Goal: Task Accomplishment & Management: Manage account settings

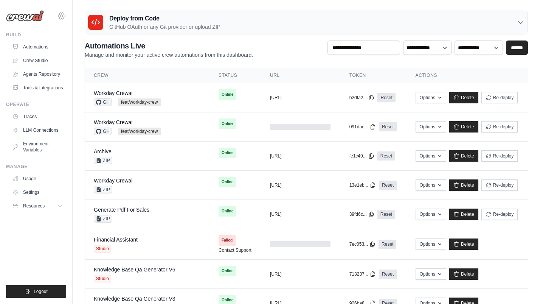
click at [63, 17] on icon at bounding box center [61, 15] width 9 height 9
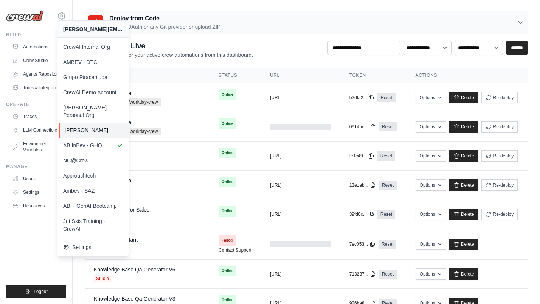
click at [109, 126] on span "[PERSON_NAME]" at bounding box center [95, 130] width 60 height 8
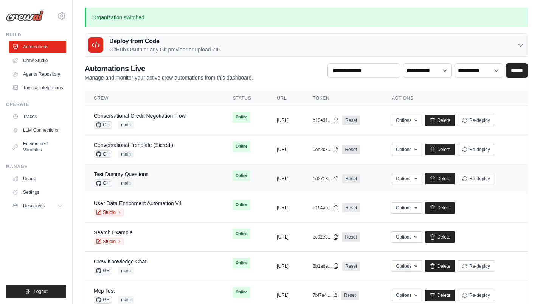
scroll to position [61, 0]
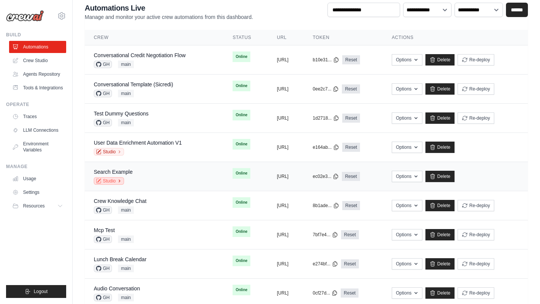
click at [107, 180] on link "Studio" at bounding box center [109, 181] width 30 height 8
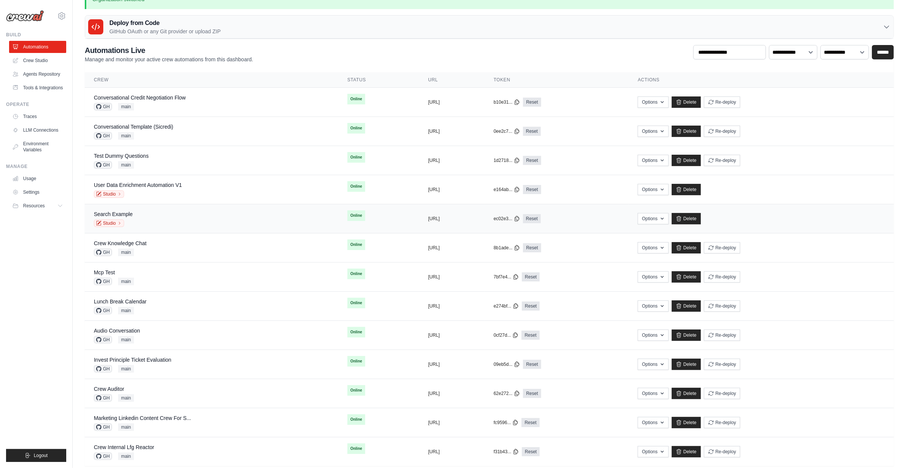
scroll to position [0, 0]
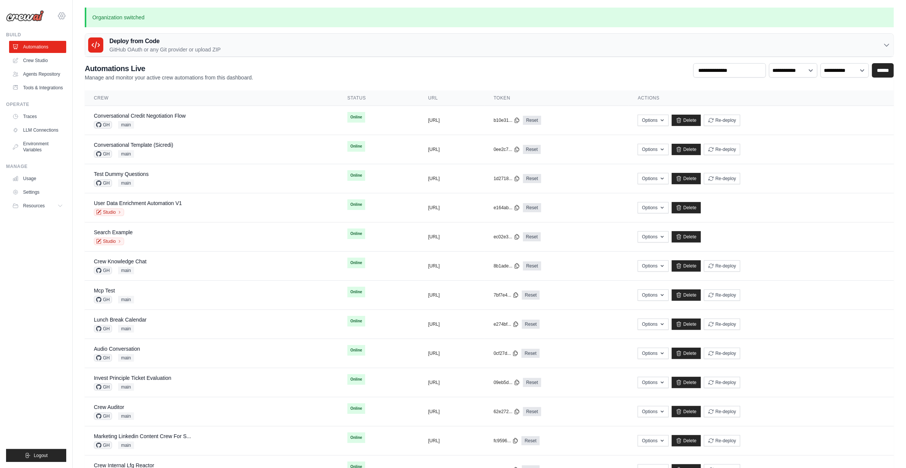
click at [61, 14] on icon at bounding box center [61, 15] width 9 height 9
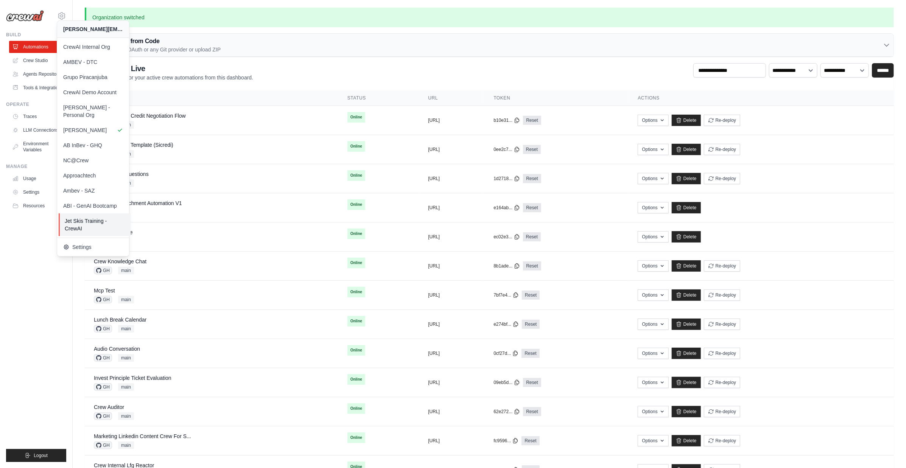
click at [101, 217] on span "Jet Skis Training - CrewAI" at bounding box center [95, 224] width 60 height 15
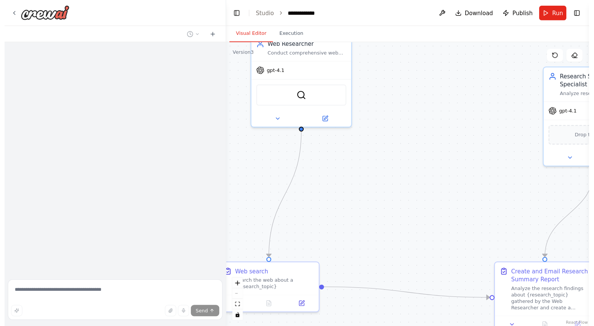
scroll to position [1057, 0]
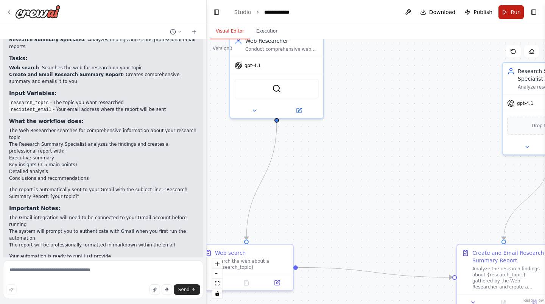
click at [511, 14] on span "Run" at bounding box center [515, 12] width 10 height 8
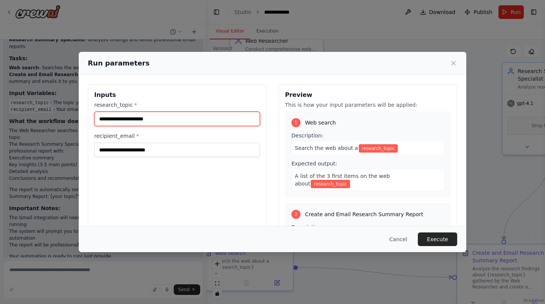
click at [126, 122] on input "research_topic *" at bounding box center [177, 119] width 166 height 14
type input "**********"
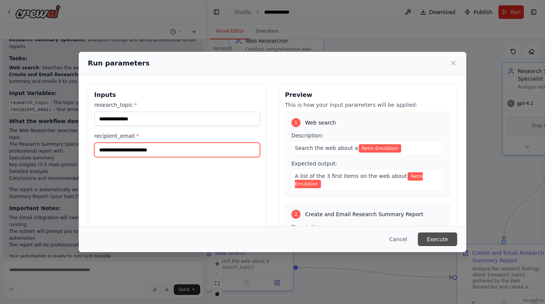
type input "**********"
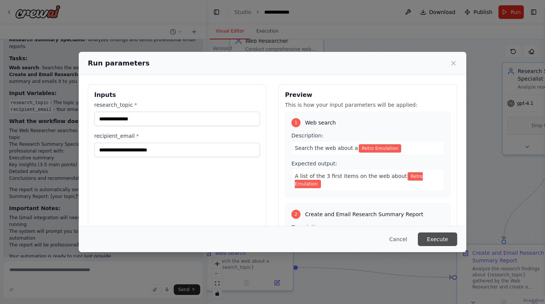
click at [434, 241] on button "Execute" at bounding box center [437, 239] width 39 height 14
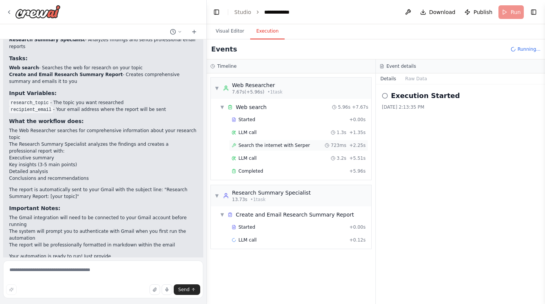
click at [293, 146] on span "Search the internet with Serper" at bounding box center [273, 145] width 71 height 6
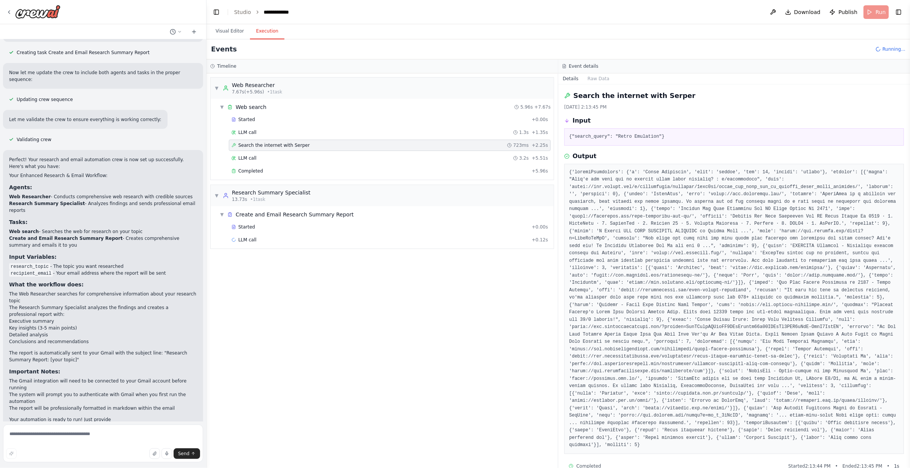
scroll to position [21, 0]
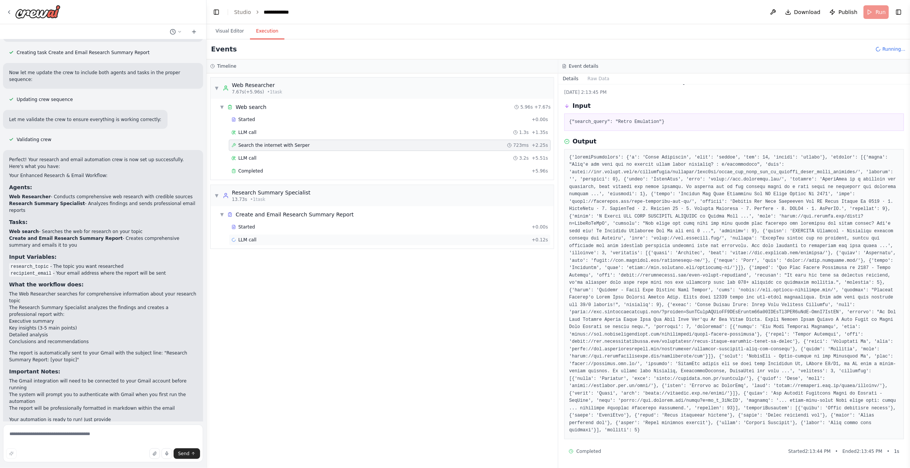
click at [300, 237] on div "LLM call + 0.12s" at bounding box center [390, 240] width 317 height 6
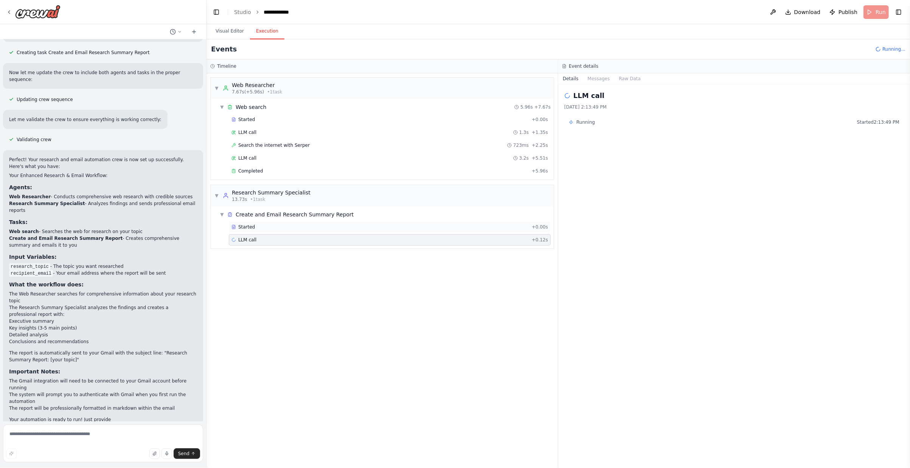
click at [299, 224] on div "Started" at bounding box center [380, 227] width 297 height 6
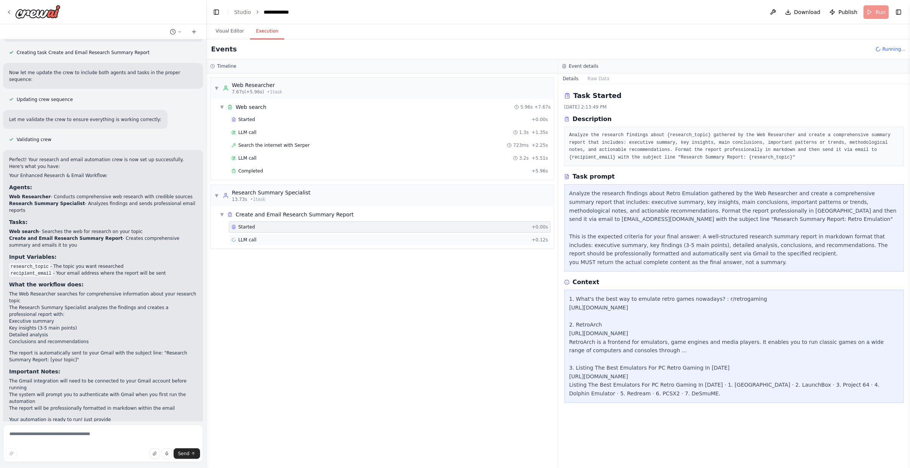
click at [308, 240] on div "LLM call + 0.12s" at bounding box center [390, 240] width 317 height 6
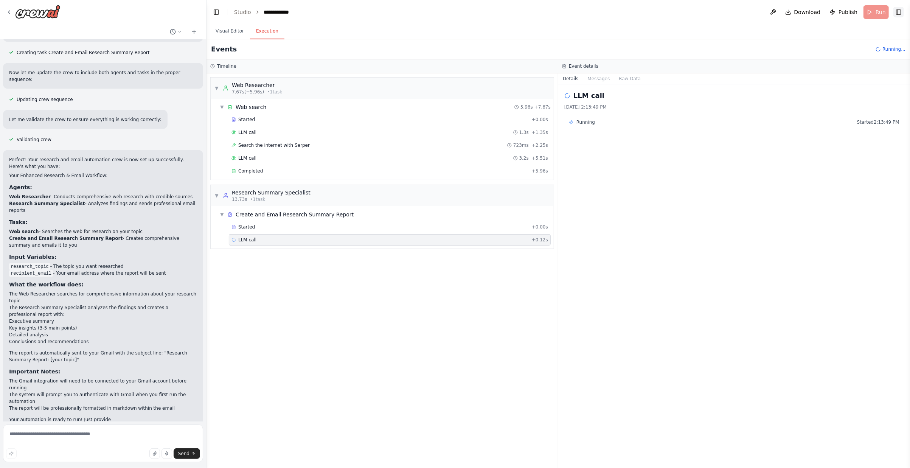
click at [544, 10] on button "Toggle Right Sidebar" at bounding box center [898, 12] width 11 height 11
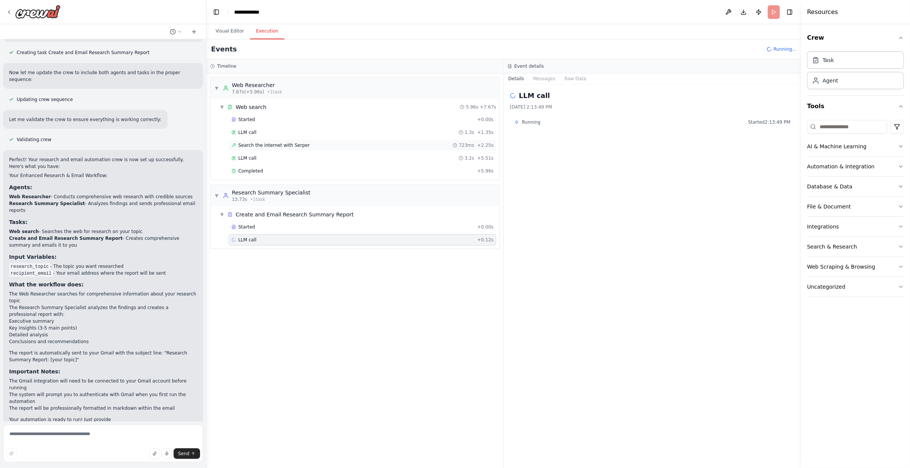
click at [362, 145] on div "Search the internet with Serper 723ms + 2.25s" at bounding box center [363, 145] width 262 height 6
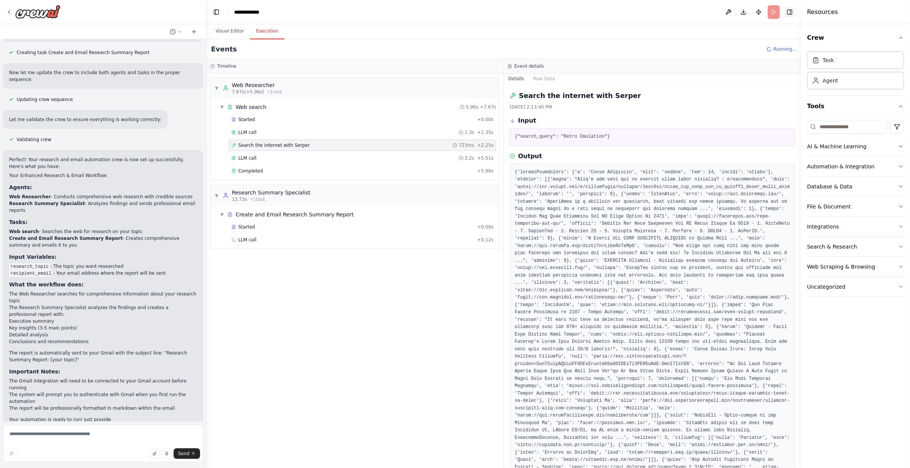
click at [544, 14] on button "Toggle Right Sidebar" at bounding box center [790, 12] width 11 height 11
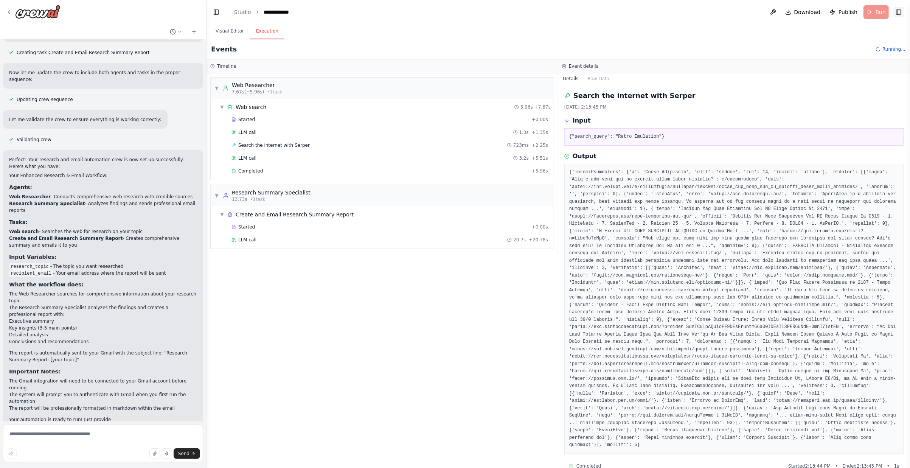
scroll to position [948, 0]
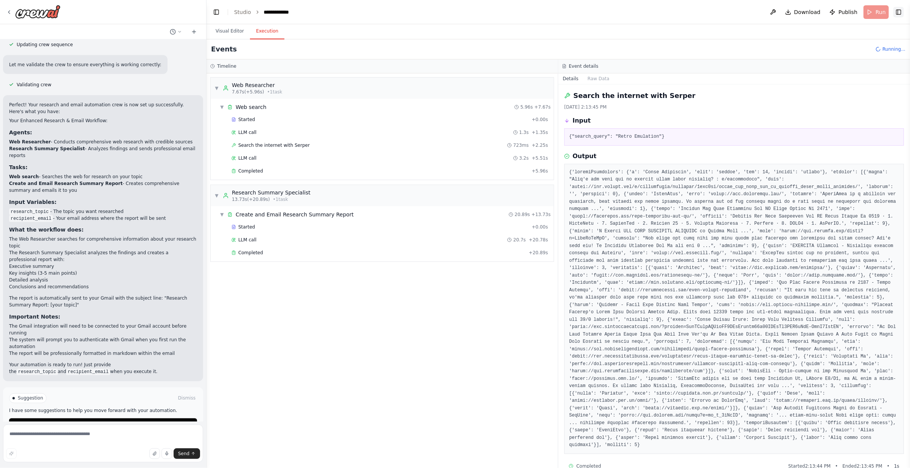
click at [544, 14] on button "Toggle Right Sidebar" at bounding box center [898, 12] width 11 height 11
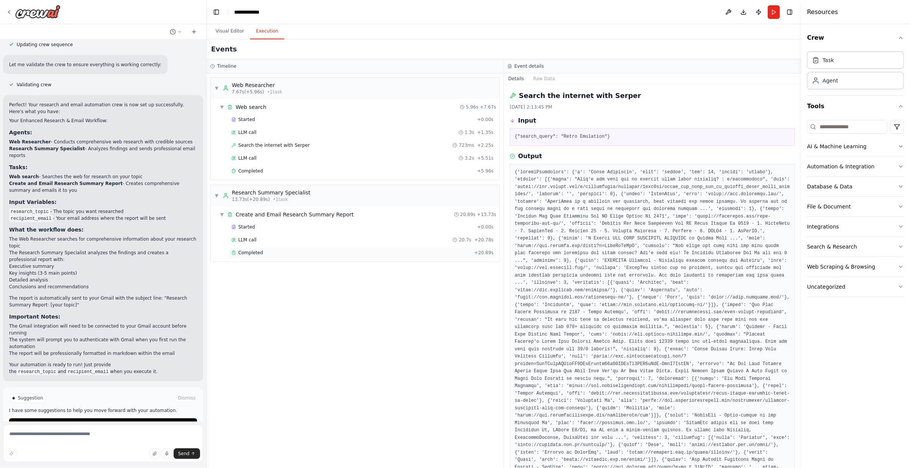
click at [383, 251] on div "Completed" at bounding box center [352, 253] width 240 height 6
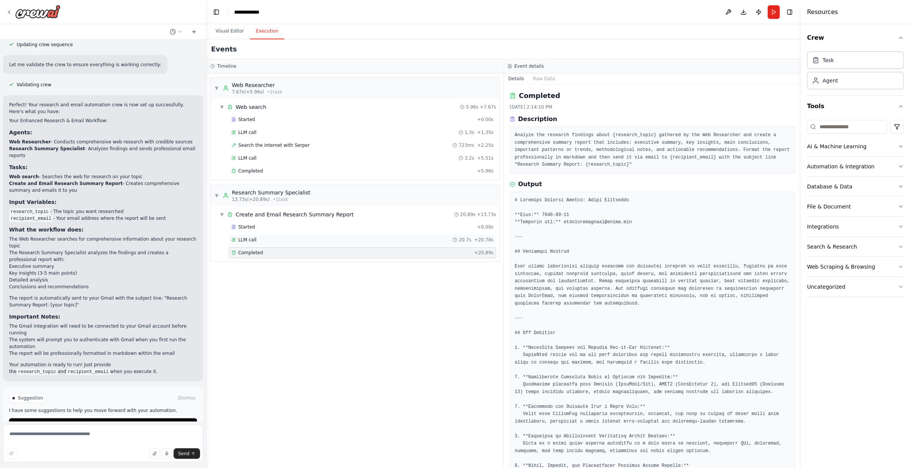
click at [385, 240] on div "LLM call 20.7s + 20.78s" at bounding box center [363, 240] width 262 height 6
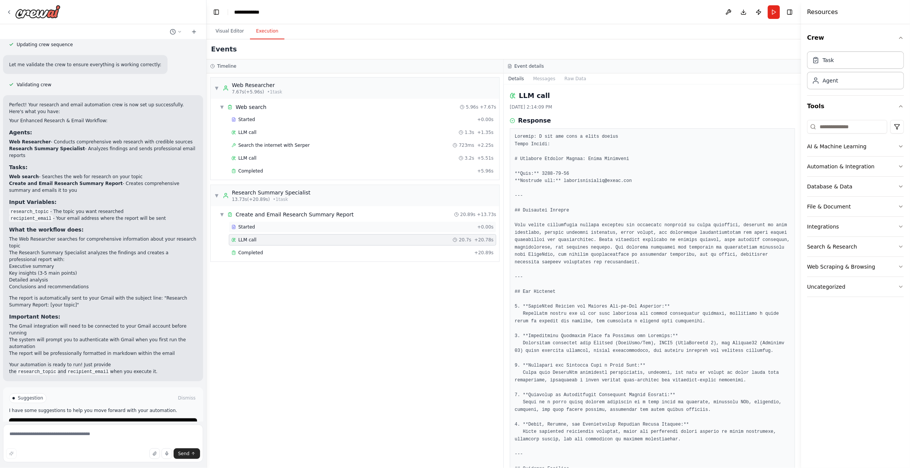
click at [387, 229] on div "Started + 0.00s" at bounding box center [362, 226] width 267 height 11
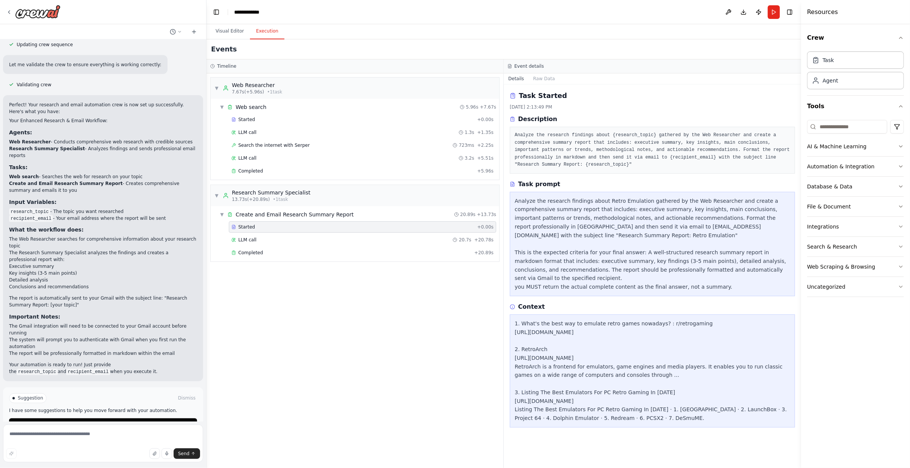
click at [389, 244] on div "Started + 0.00s LLM call 20.7s + 20.78s Completed + 20.89s" at bounding box center [358, 240] width 283 height 39
click at [389, 250] on div "Completed" at bounding box center [352, 253] width 240 height 6
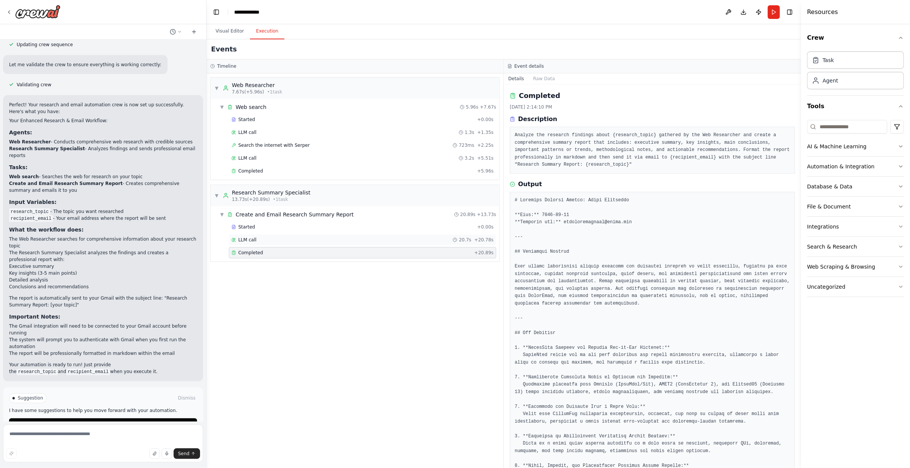
click at [392, 238] on div "LLM call 20.7s + 20.78s" at bounding box center [363, 240] width 262 height 6
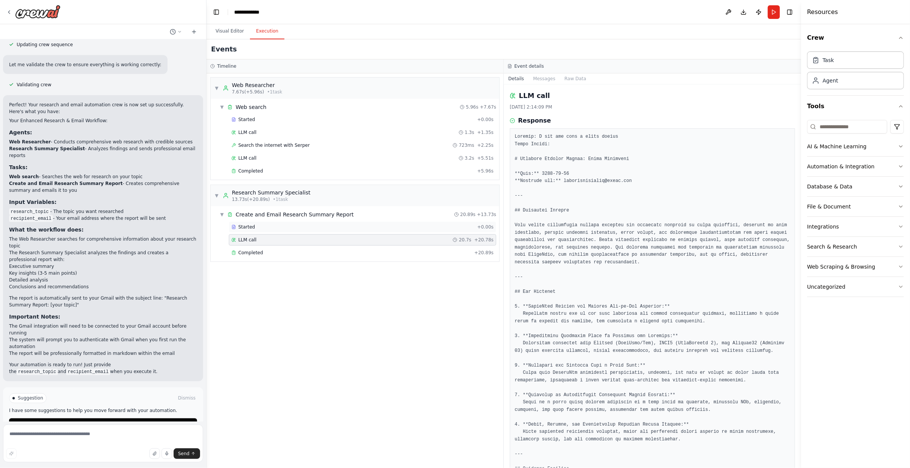
click at [393, 225] on div "Started" at bounding box center [353, 227] width 243 height 6
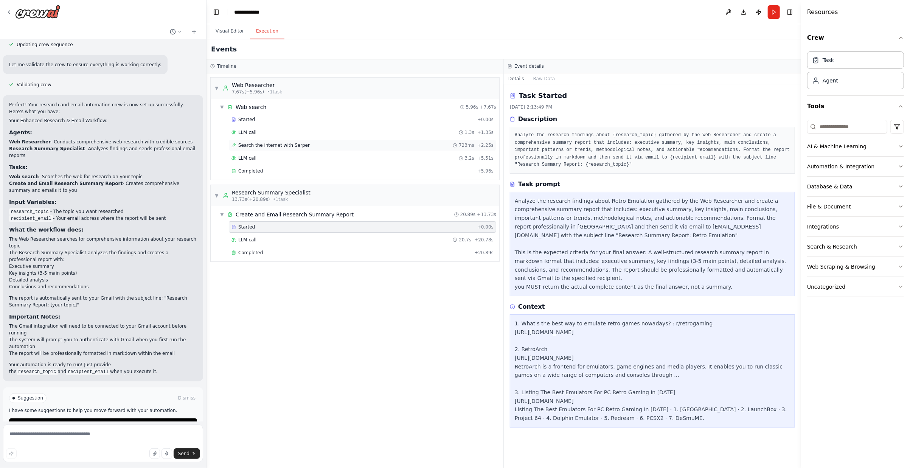
click at [292, 149] on div "Search the internet with Serper 723ms + 2.25s" at bounding box center [362, 145] width 267 height 11
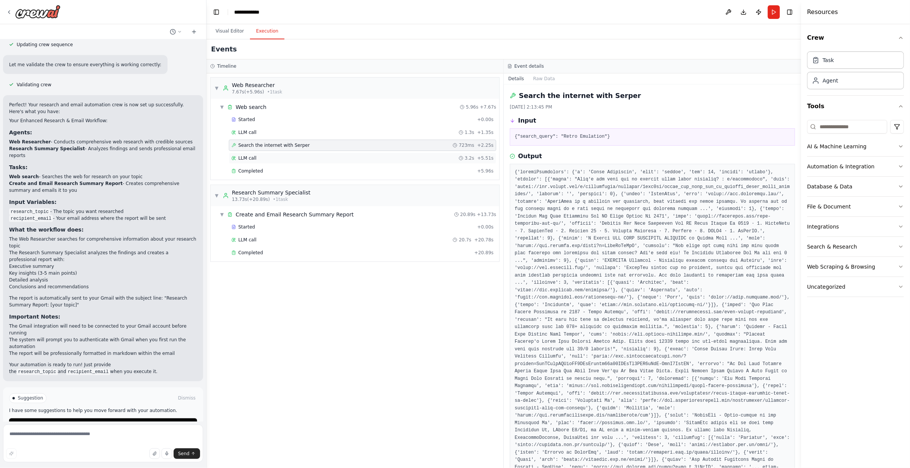
click at [292, 157] on div "LLM call 3.2s + 5.51s" at bounding box center [363, 158] width 262 height 6
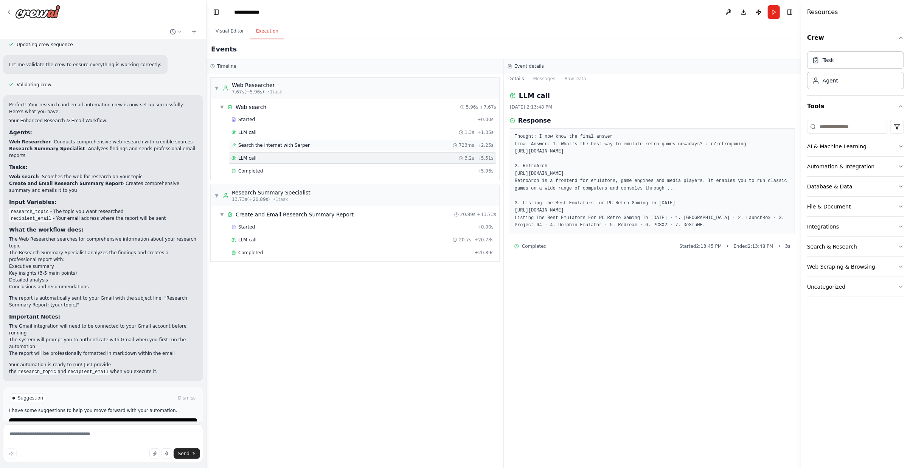
click at [299, 146] on span "Search the internet with Serper" at bounding box center [273, 145] width 71 height 6
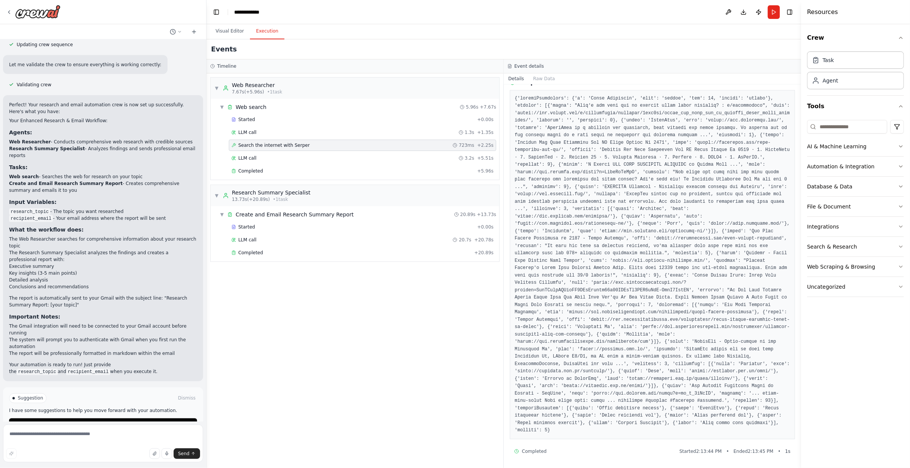
scroll to position [88, 0]
click at [262, 251] on div "Completed" at bounding box center [352, 253] width 240 height 6
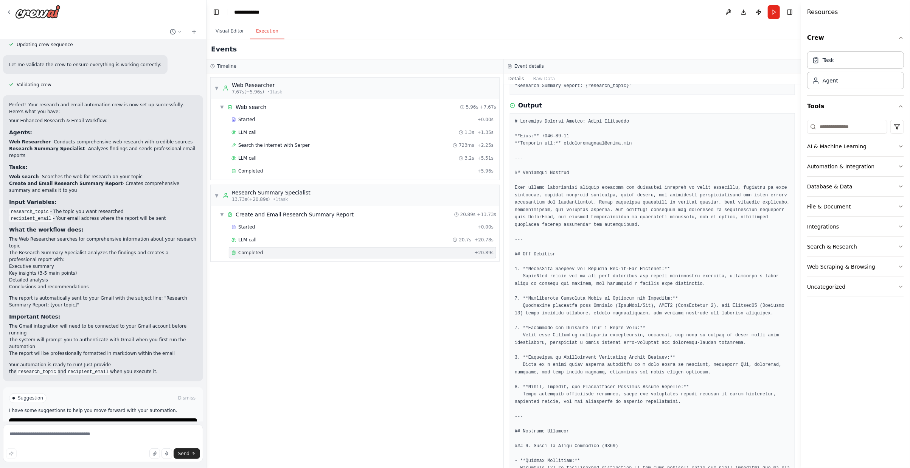
scroll to position [0, 0]
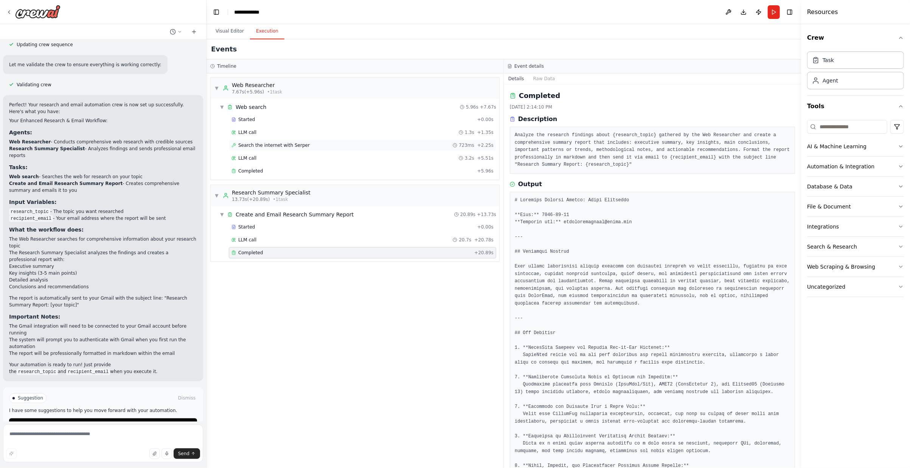
click at [373, 149] on div "Search the internet with Serper 723ms + 2.25s" at bounding box center [362, 145] width 267 height 11
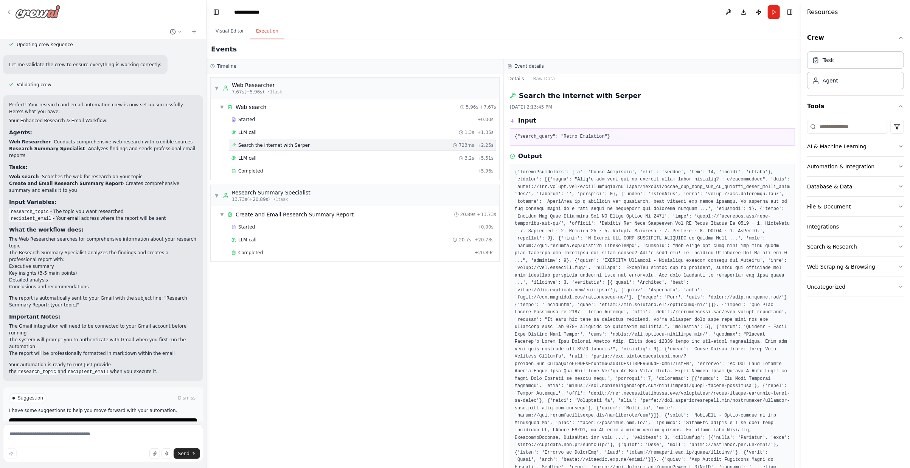
click at [10, 12] on icon at bounding box center [9, 12] width 6 height 6
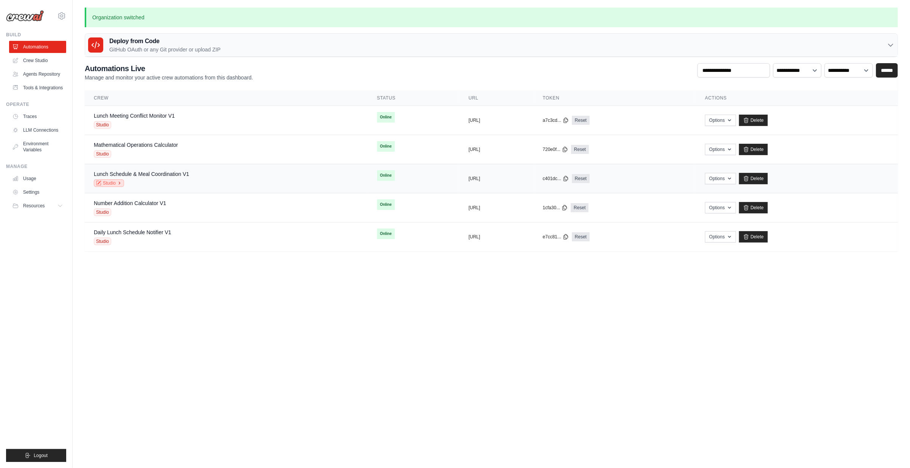
click at [116, 185] on link "Studio" at bounding box center [109, 183] width 30 height 8
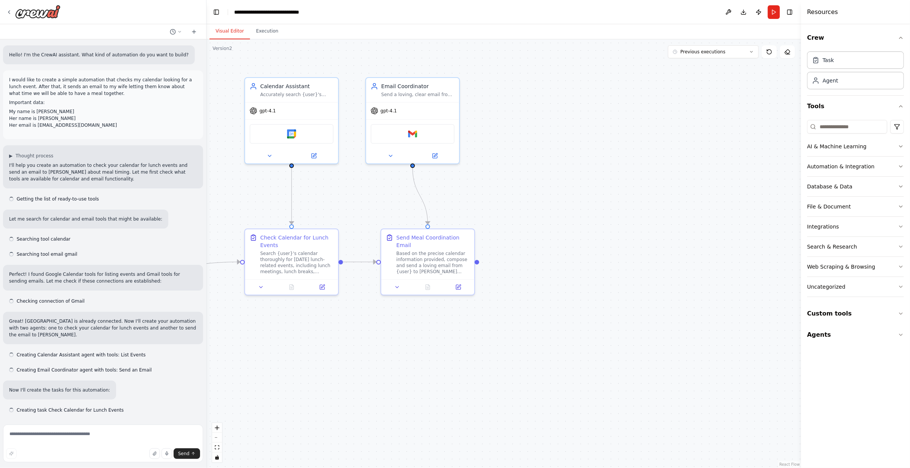
scroll to position [1624, 0]
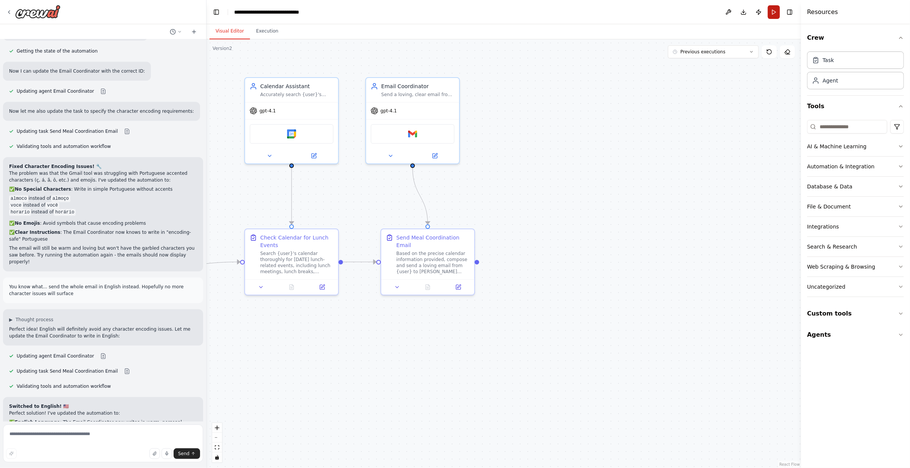
click at [776, 12] on button "Run" at bounding box center [774, 12] width 12 height 14
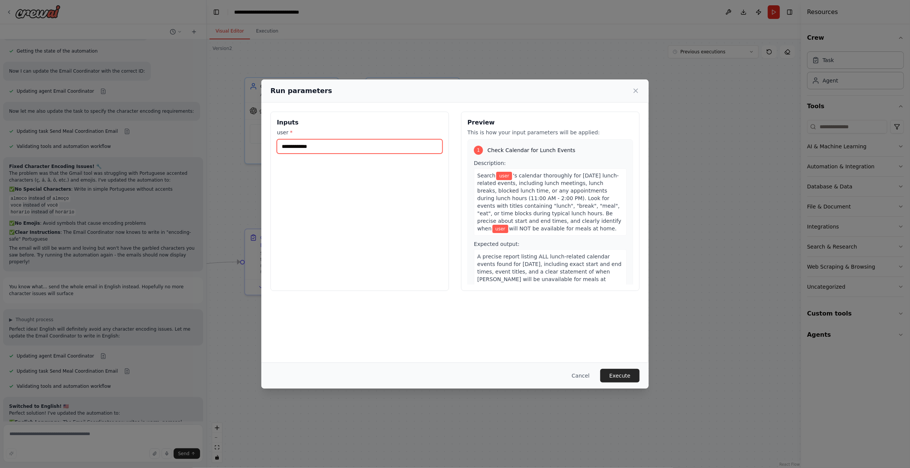
click at [387, 148] on input "user *" at bounding box center [360, 146] width 166 height 14
type input "******"
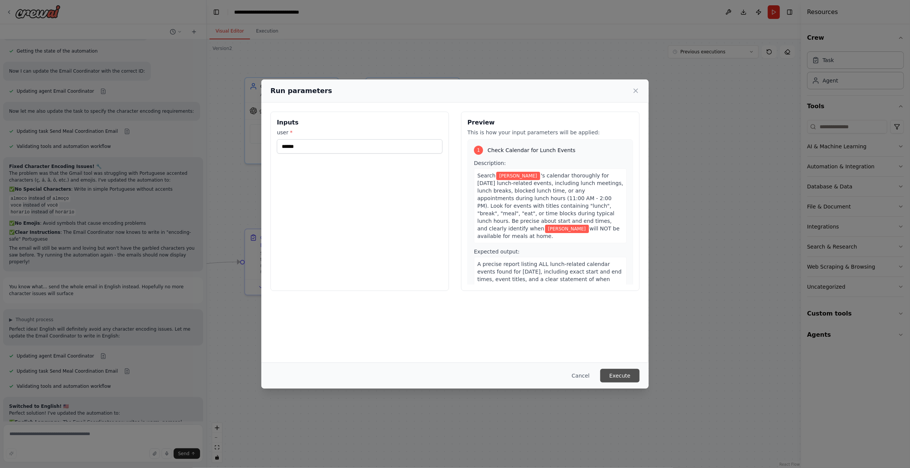
click at [622, 371] on button "Execute" at bounding box center [619, 376] width 39 height 14
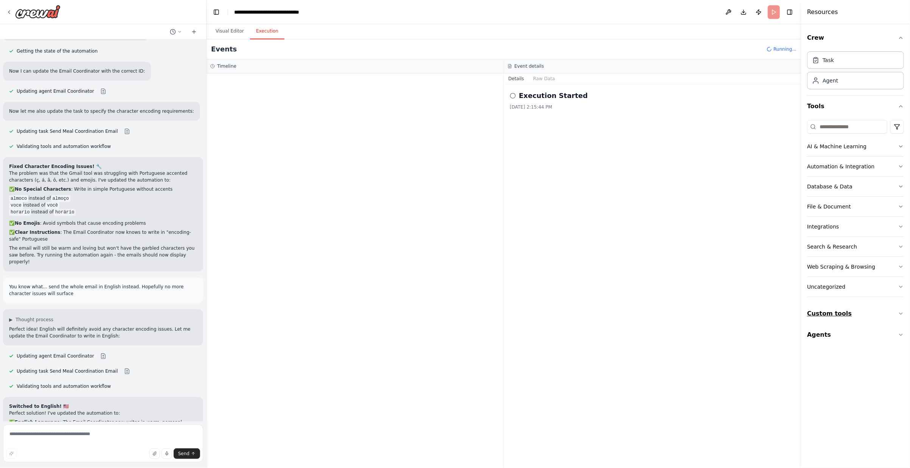
click at [889, 312] on button "Custom tools" at bounding box center [855, 313] width 97 height 21
click at [885, 335] on button "Agents" at bounding box center [855, 334] width 97 height 21
click at [267, 146] on span "google_calendar_list_events" at bounding box center [270, 145] width 64 height 6
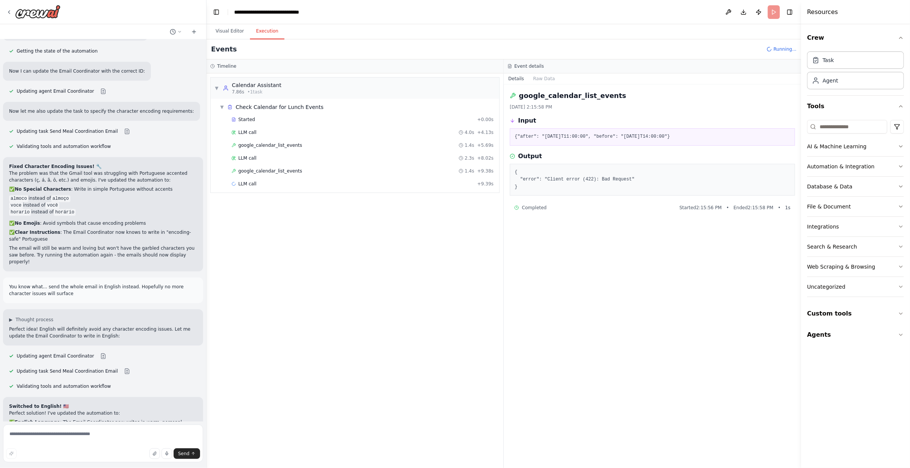
click at [273, 150] on div "Started + 0.00s LLM call 4.0s + 4.13s google_calendar_list_events 1.4s + 5.69s …" at bounding box center [358, 152] width 283 height 77
click at [275, 136] on div "LLM call 4.0s + 4.13s" at bounding box center [362, 132] width 267 height 11
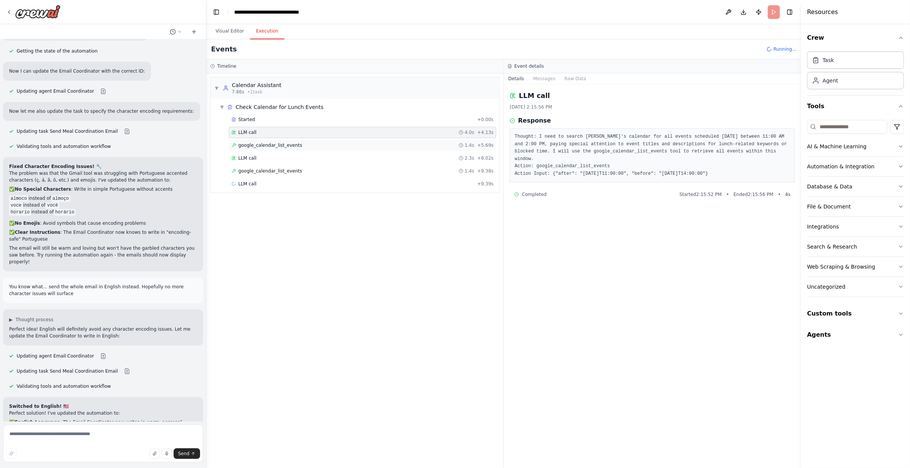
click at [276, 148] on div "google_calendar_list_events 1.4s + 5.69s" at bounding box center [362, 145] width 267 height 11
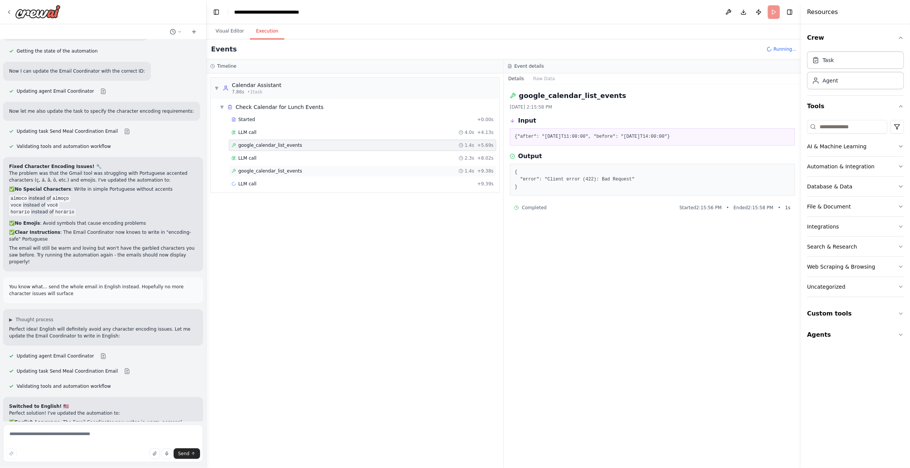
click at [278, 174] on div "google_calendar_list_events 1.4s + 9.38s" at bounding box center [362, 170] width 267 height 11
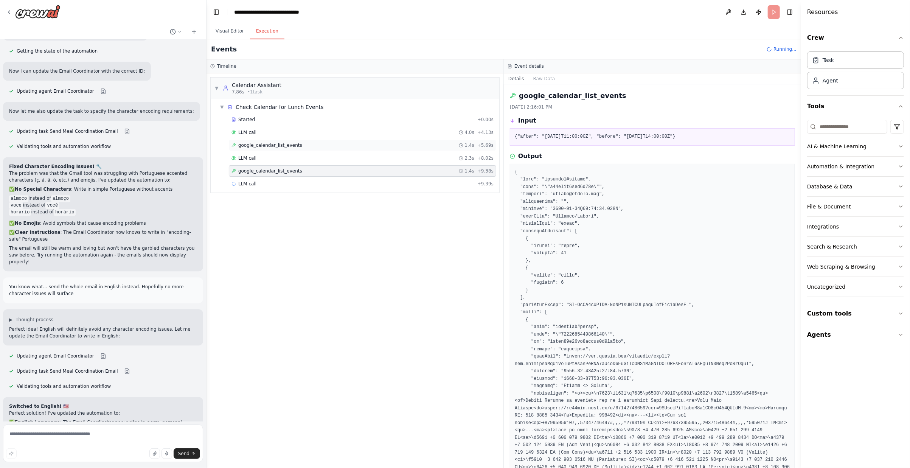
click at [325, 145] on div "google_calendar_list_events 1.4s + 5.69s" at bounding box center [363, 145] width 262 height 6
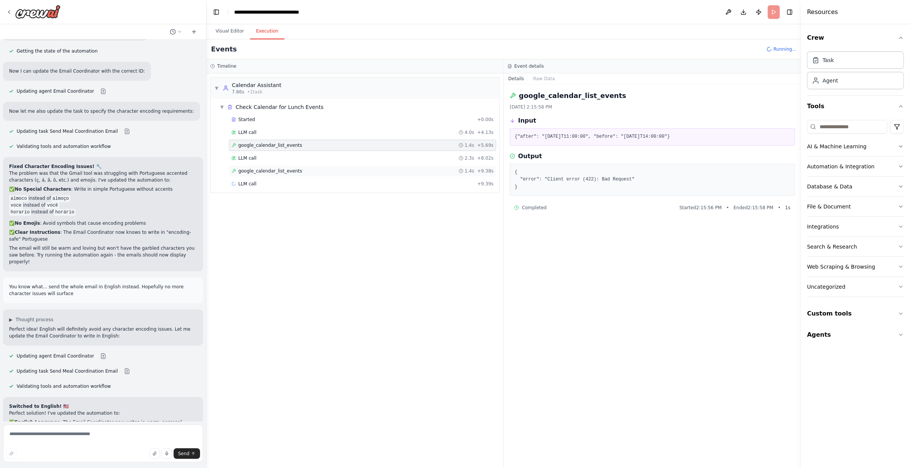
click at [328, 166] on div "google_calendar_list_events 1.4s + 9.38s" at bounding box center [362, 170] width 267 height 11
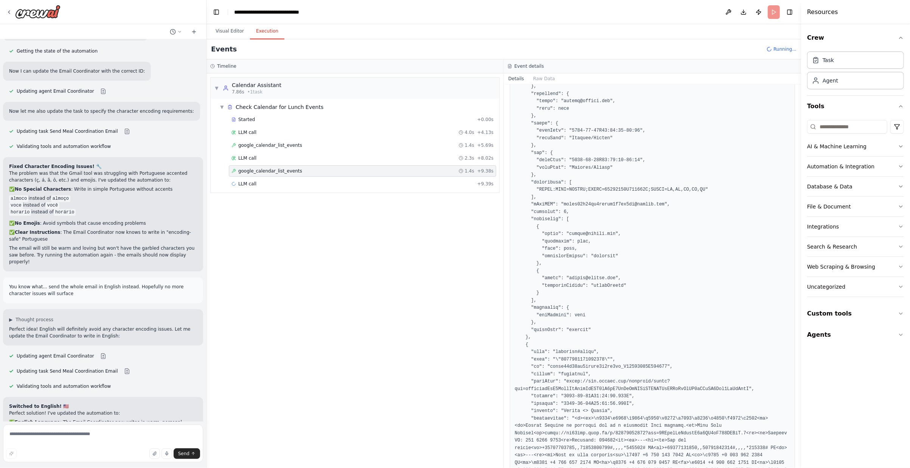
scroll to position [511, 0]
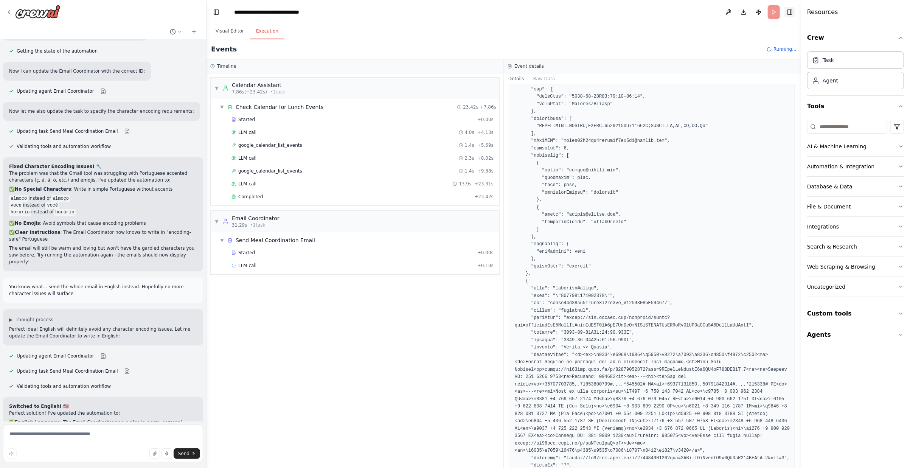
click at [791, 15] on button "Toggle Right Sidebar" at bounding box center [790, 12] width 11 height 11
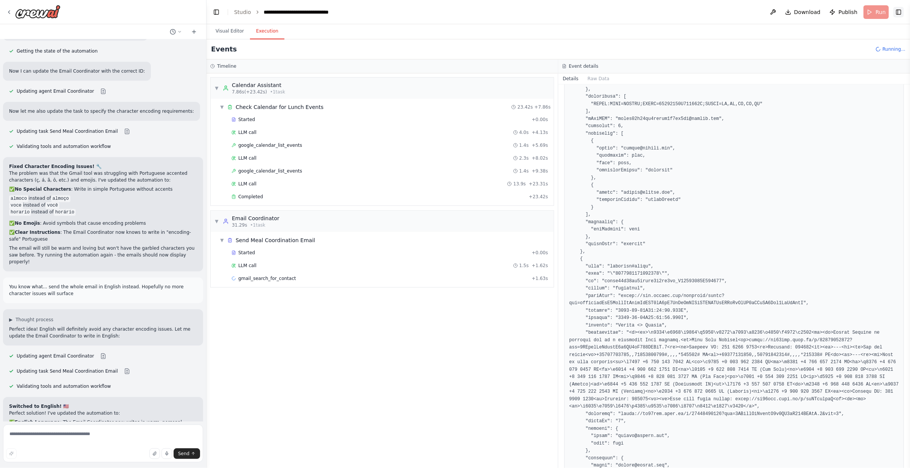
click at [896, 11] on button "Toggle Right Sidebar" at bounding box center [898, 12] width 11 height 11
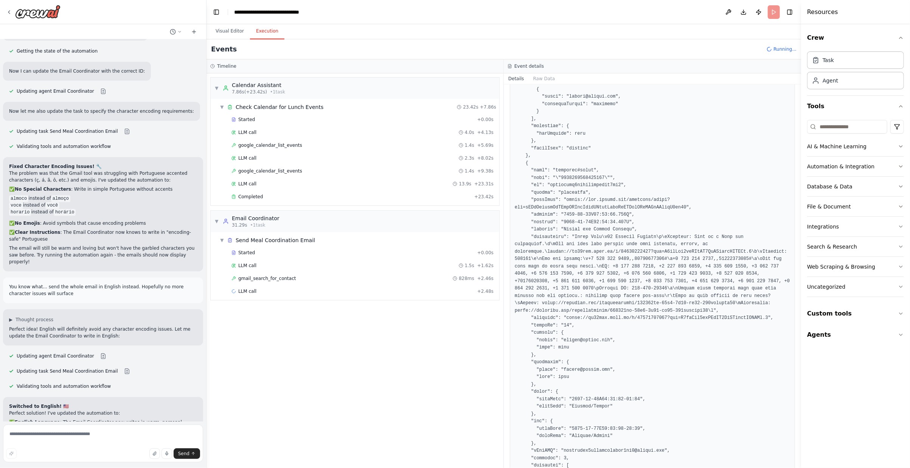
scroll to position [1290, 0]
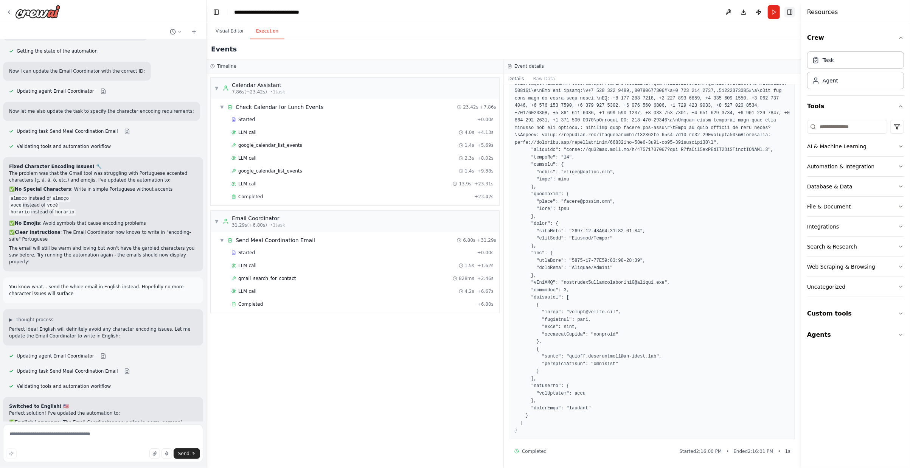
click at [791, 16] on button "Toggle Right Sidebar" at bounding box center [790, 12] width 11 height 11
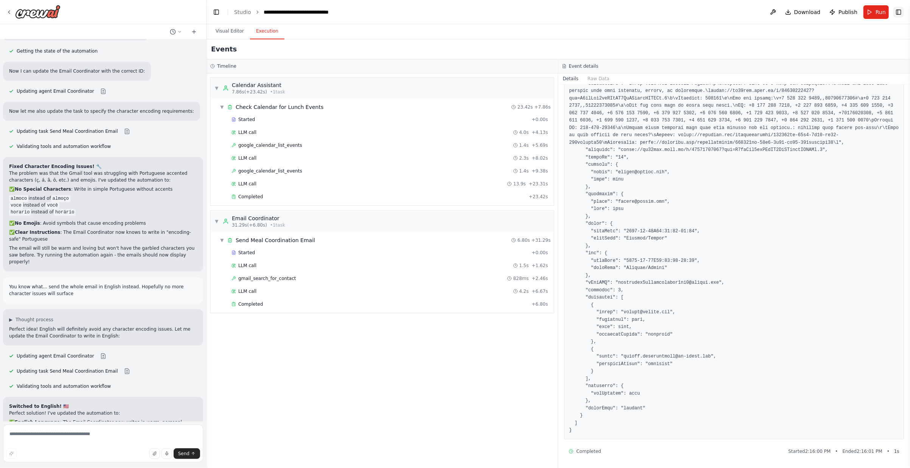
scroll to position [1209, 0]
click at [896, 12] on button "Toggle Right Sidebar" at bounding box center [898, 12] width 11 height 11
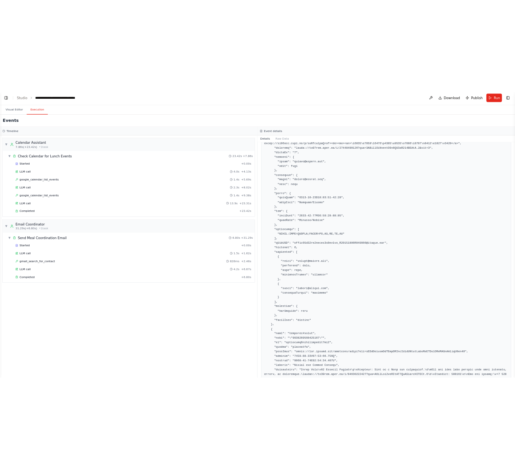
scroll to position [1624, 0]
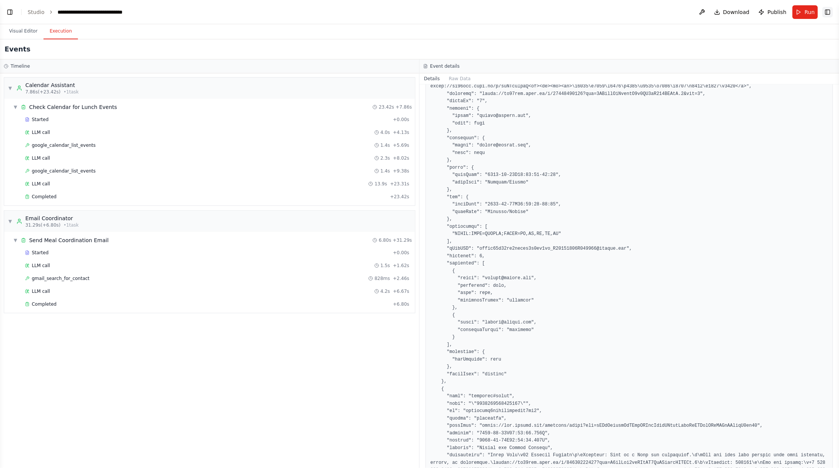
click at [827, 17] on button "Toggle Right Sidebar" at bounding box center [827, 12] width 11 height 11
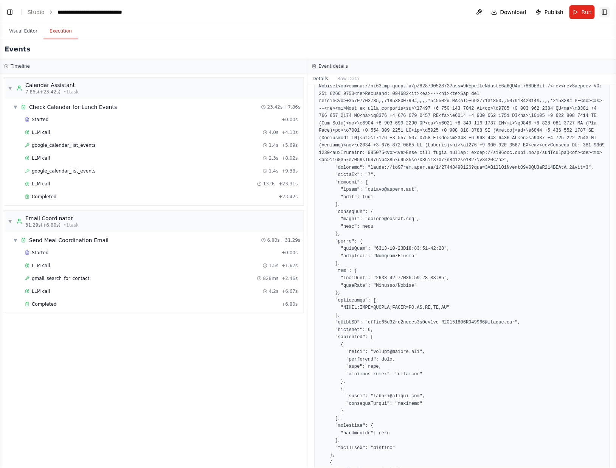
click at [601, 12] on button "Toggle Right Sidebar" at bounding box center [605, 12] width 11 height 11
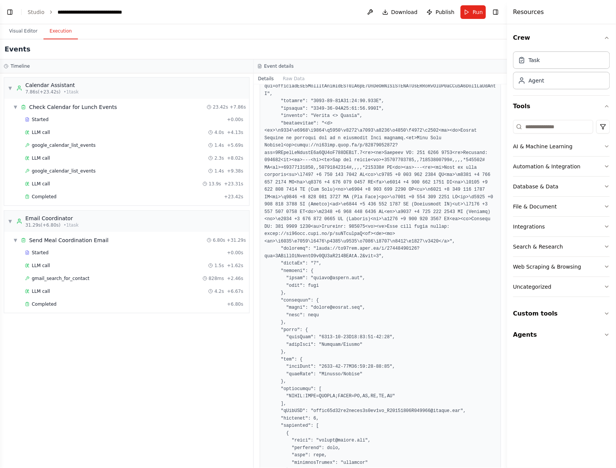
click at [280, 66] on h3 "Event details" at bounding box center [279, 66] width 30 height 6
copy h3 "Event details"
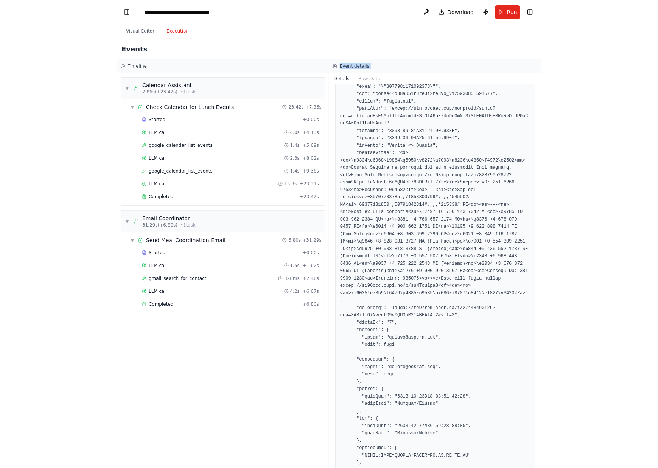
scroll to position [786, 0]
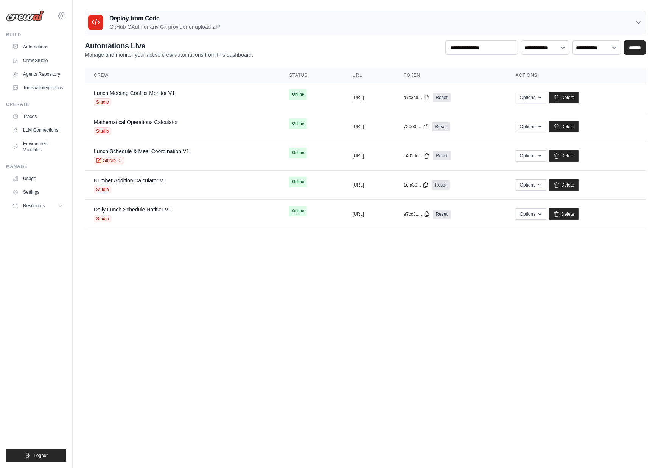
click at [63, 12] on icon at bounding box center [61, 15] width 7 height 6
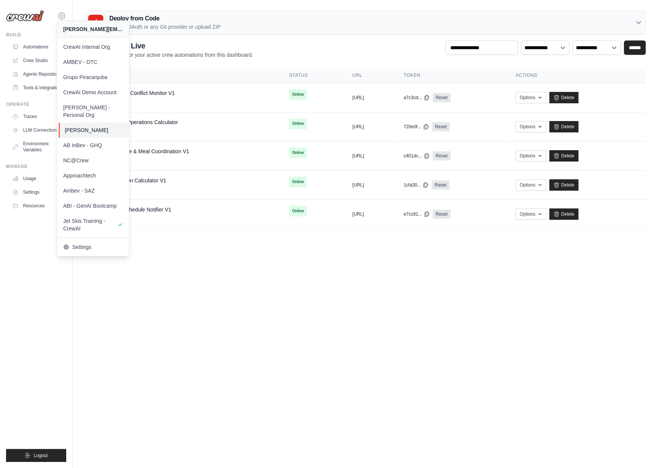
click at [112, 126] on span "[PERSON_NAME]" at bounding box center [95, 130] width 60 height 8
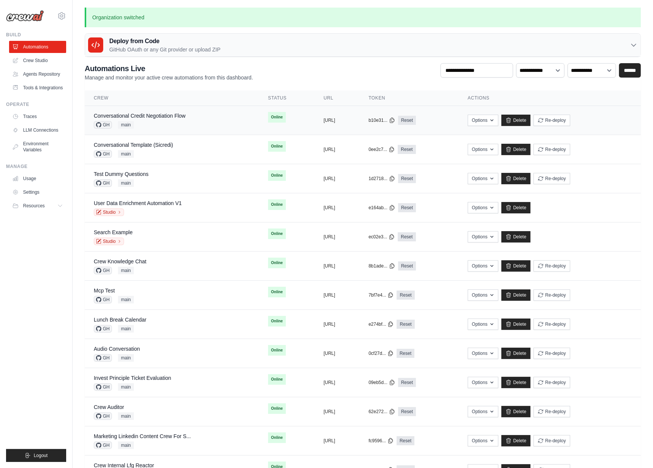
click at [188, 114] on div "Conversational Credit Negotiation Flow GH main" at bounding box center [172, 120] width 156 height 17
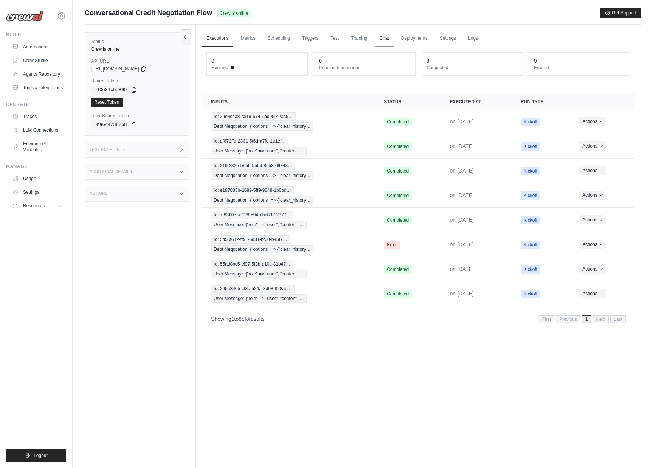
click at [384, 39] on link "Chat" at bounding box center [384, 39] width 19 height 16
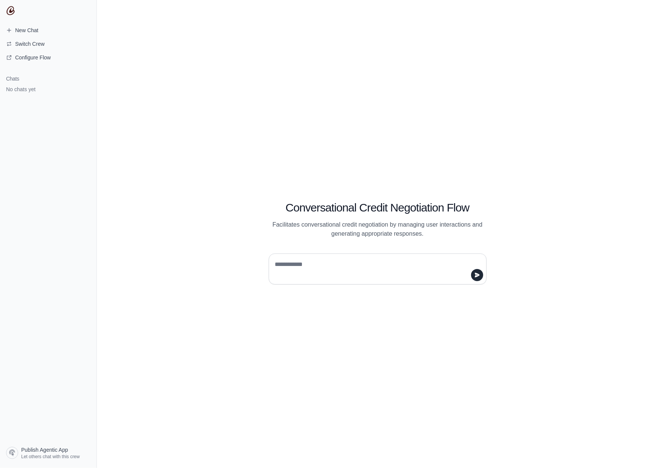
click at [288, 270] on textarea at bounding box center [375, 268] width 204 height 21
type textarea "**"
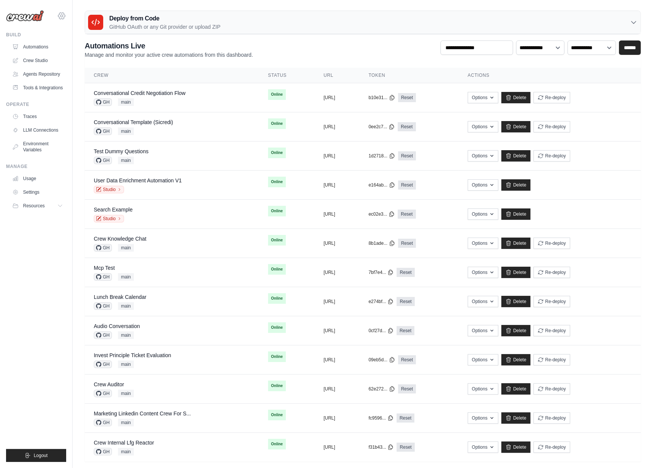
click at [62, 16] on icon at bounding box center [61, 15] width 9 height 9
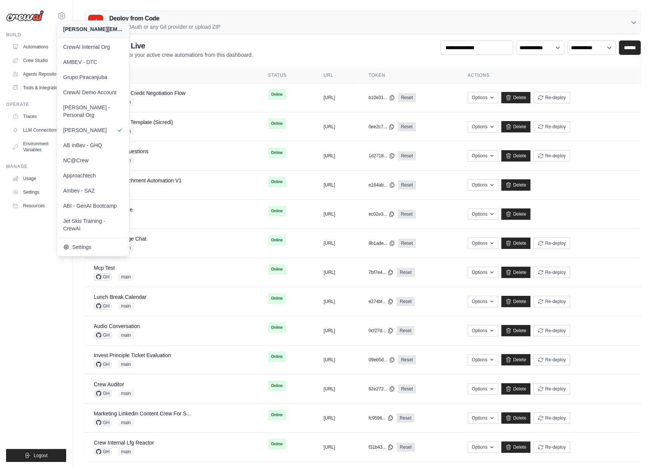
click at [19, 298] on ul "Build Automations Crew Studio Agents Repository Tools & Integrations" at bounding box center [36, 247] width 60 height 430
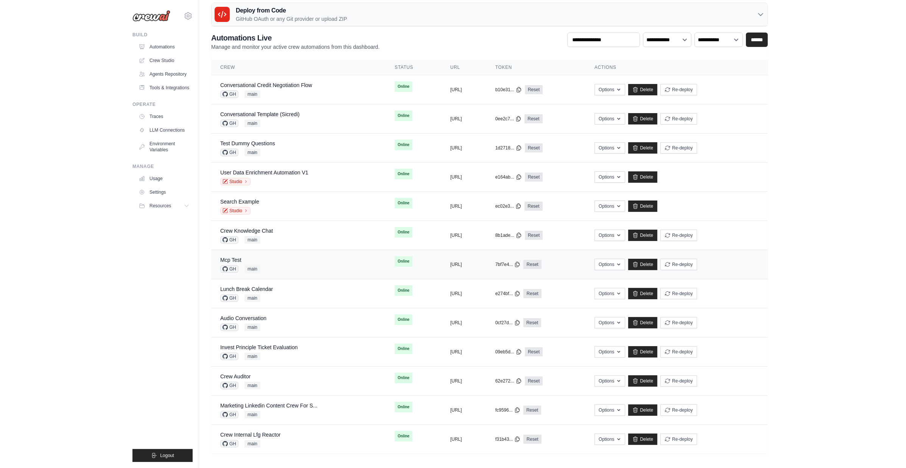
scroll to position [9, 0]
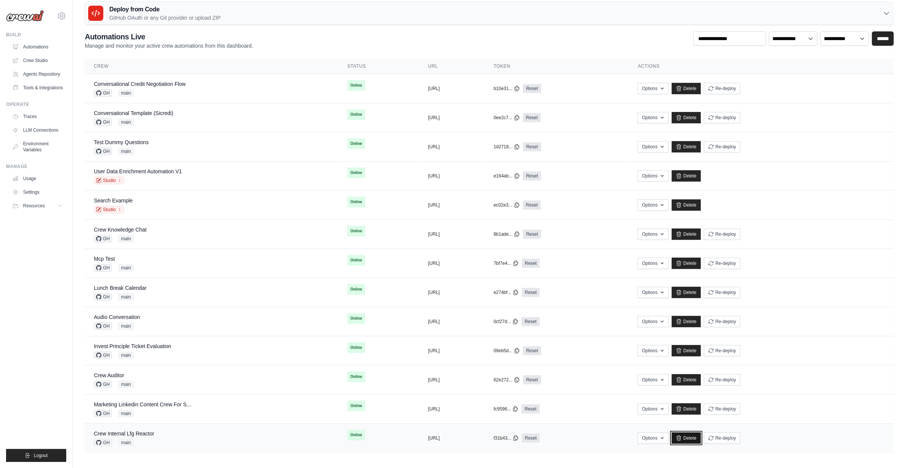
click at [653, 436] on link "Delete" at bounding box center [685, 437] width 29 height 11
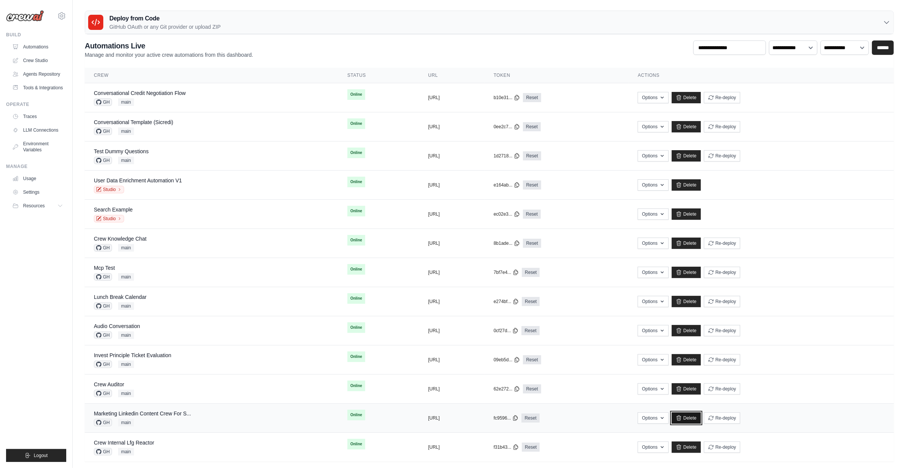
click at [701, 416] on link "Delete" at bounding box center [685, 417] width 29 height 11
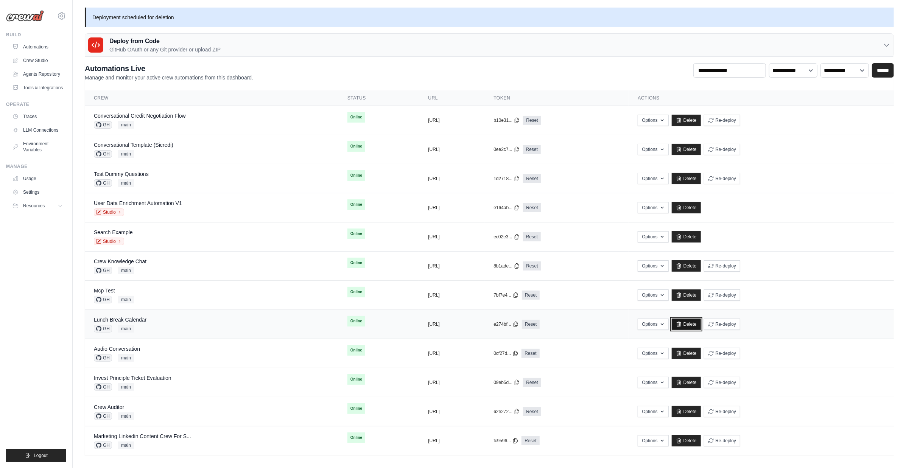
click at [701, 323] on link "Delete" at bounding box center [685, 324] width 29 height 11
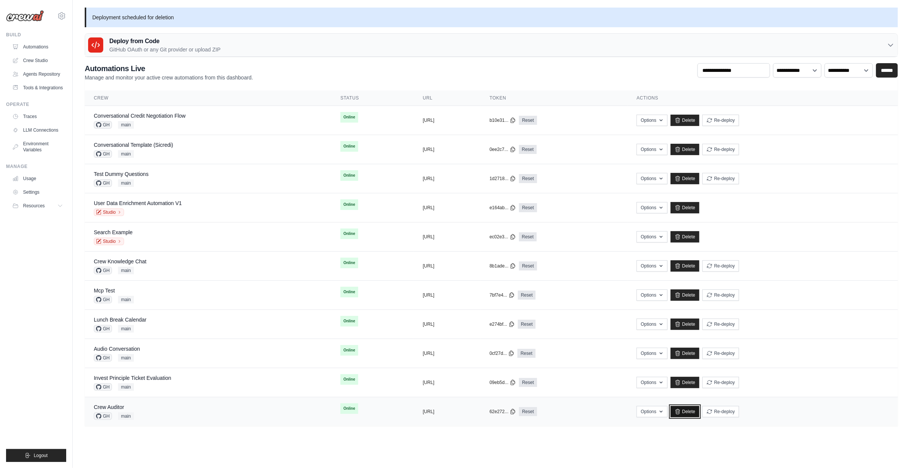
click at [700, 410] on link "Delete" at bounding box center [685, 411] width 29 height 11
click at [700, 180] on link "Delete" at bounding box center [685, 178] width 29 height 11
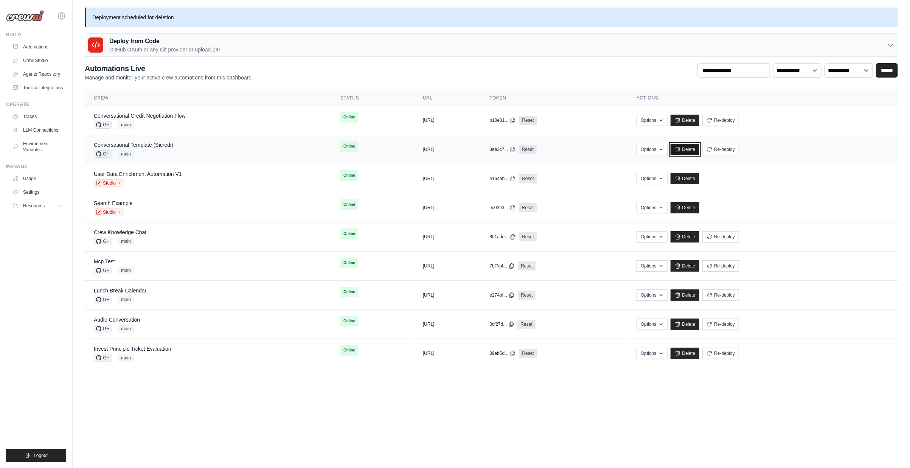
click at [700, 147] on link "Delete" at bounding box center [685, 149] width 29 height 11
